Goal: Task Accomplishment & Management: Complete application form

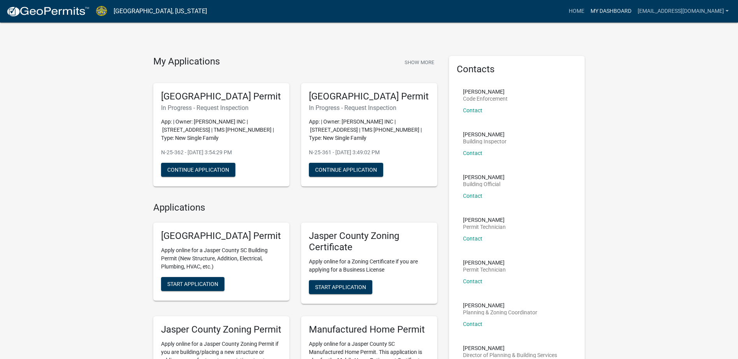
click at [622, 9] on link "My Dashboard" at bounding box center [610, 11] width 47 height 15
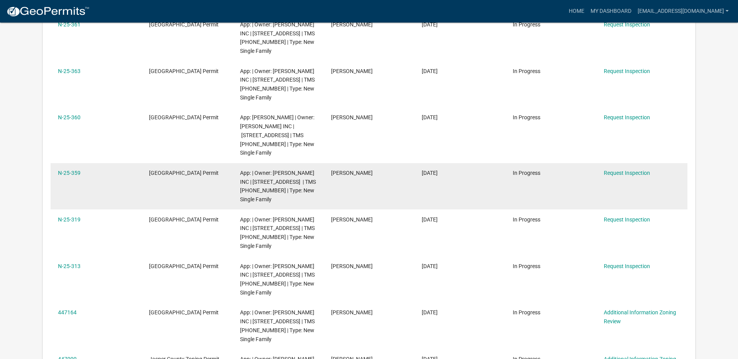
scroll to position [1108, 0]
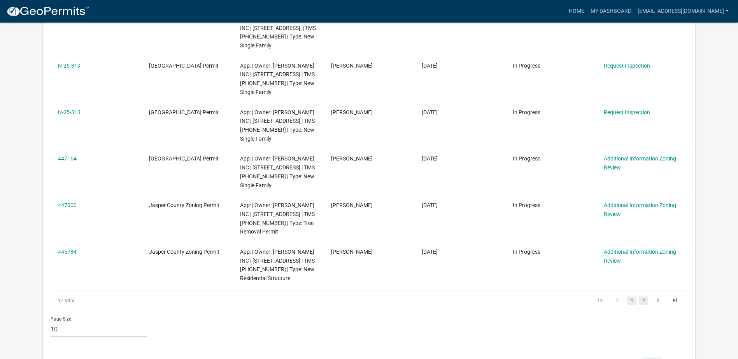
click at [643, 297] on link "2" at bounding box center [643, 301] width 9 height 9
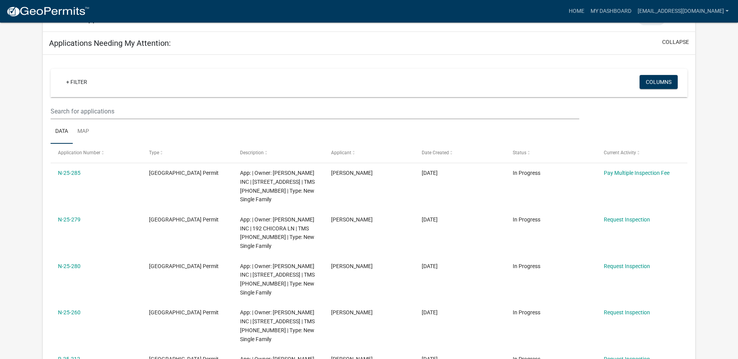
scroll to position [758, 0]
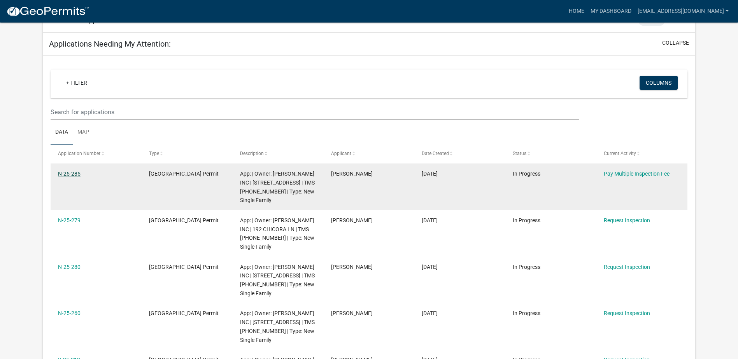
click at [74, 171] on link "N-25-285" at bounding box center [69, 174] width 23 height 6
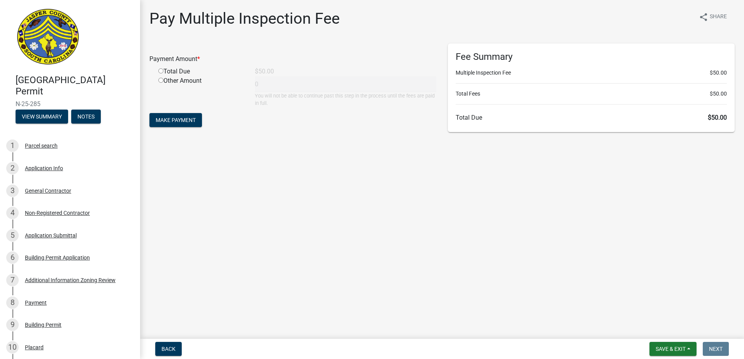
click at [161, 70] on input "radio" at bounding box center [160, 70] width 5 height 5
radio input "true"
type input "50"
click at [173, 119] on span "Make Payment" at bounding box center [176, 120] width 40 height 6
